Goal: Task Accomplishment & Management: Understand process/instructions

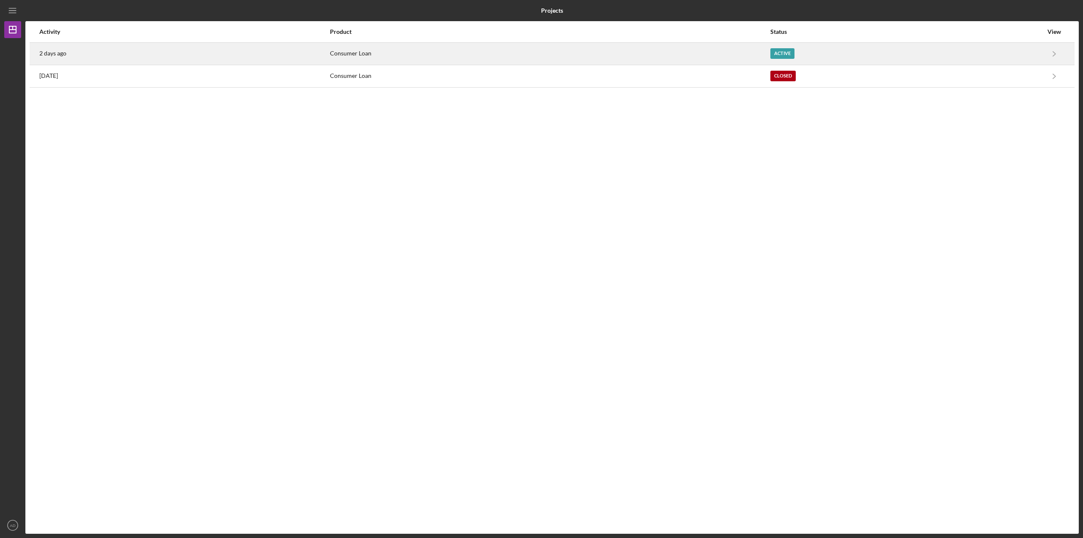
click at [742, 51] on div "Consumer Loan" at bounding box center [550, 53] width 440 height 21
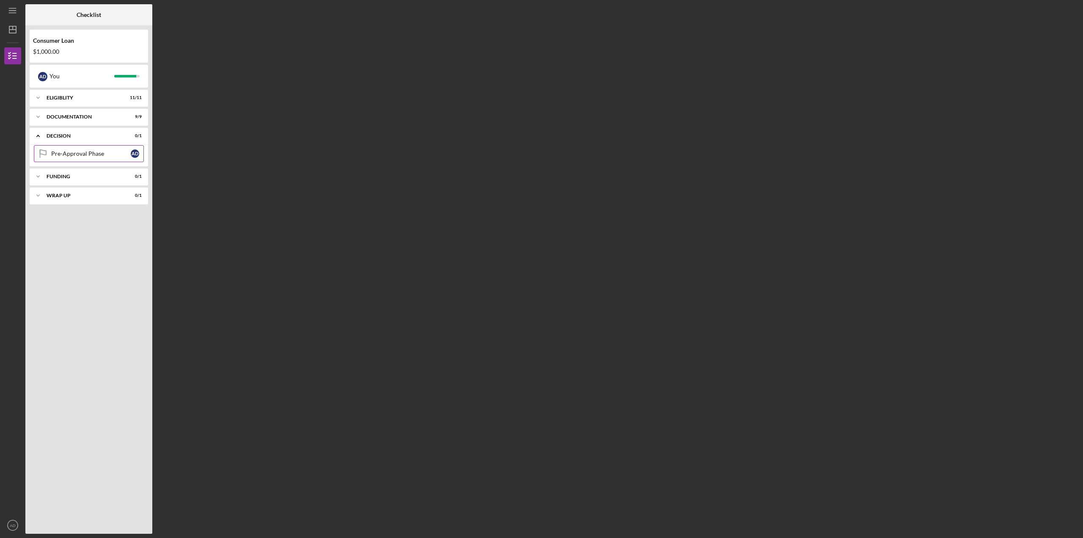
click at [103, 157] on div "Pre-Approval Phase" at bounding box center [91, 153] width 80 height 7
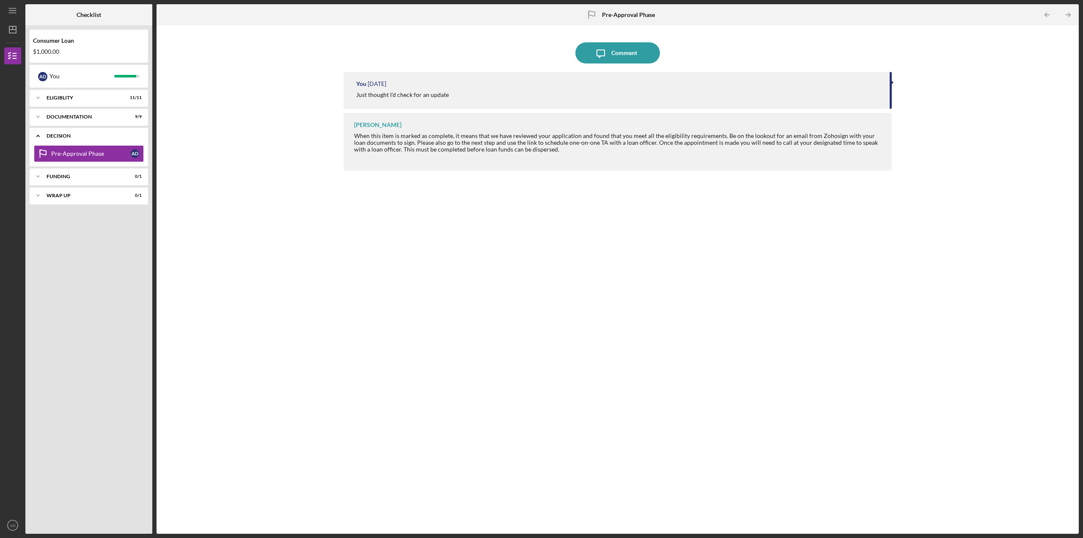
click at [41, 135] on icon "Icon/Expander" at bounding box center [38, 135] width 17 height 17
click at [67, 97] on div "Eligiblity" at bounding box center [92, 97] width 91 height 5
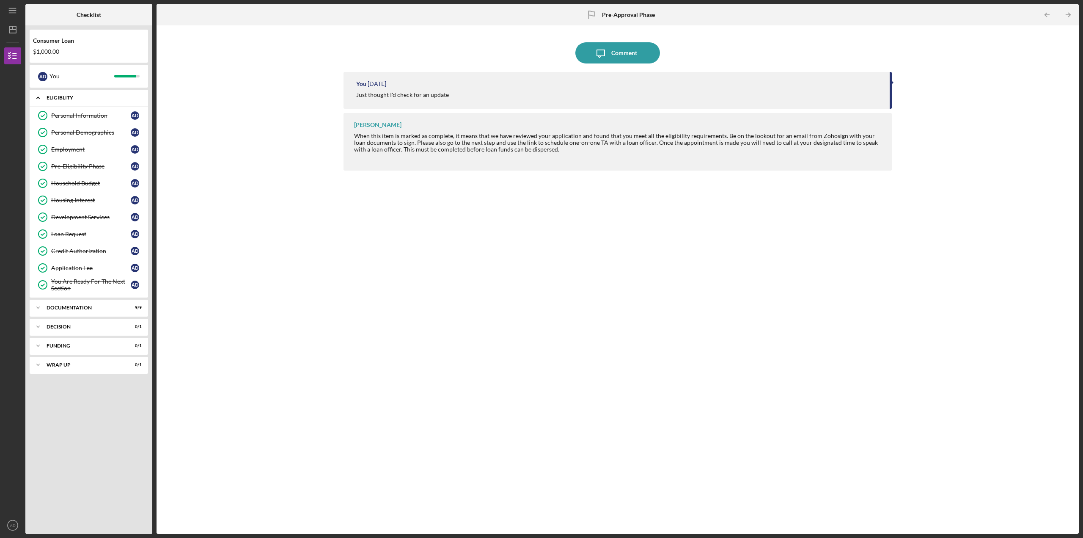
click at [71, 98] on div "Eligiblity" at bounding box center [92, 97] width 91 height 5
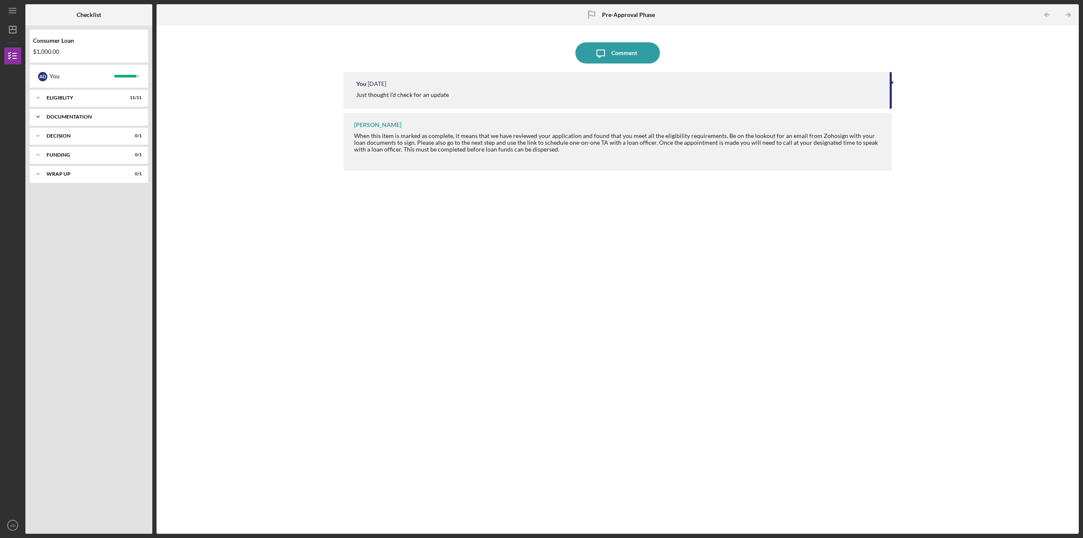
click at [83, 119] on div "Documentation" at bounding box center [92, 116] width 91 height 5
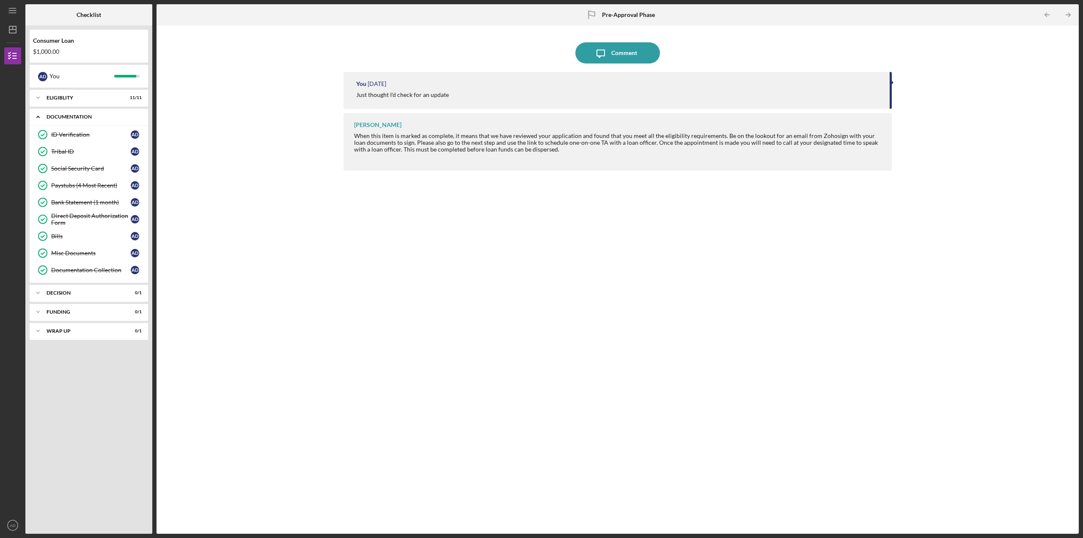
click at [83, 119] on div "Documentation" at bounding box center [92, 116] width 91 height 5
